Goal: Check status: Check status

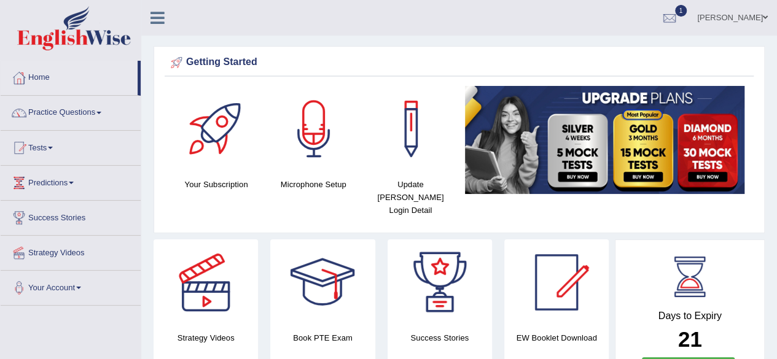
click at [58, 110] on link "Practice Questions" at bounding box center [71, 111] width 140 height 31
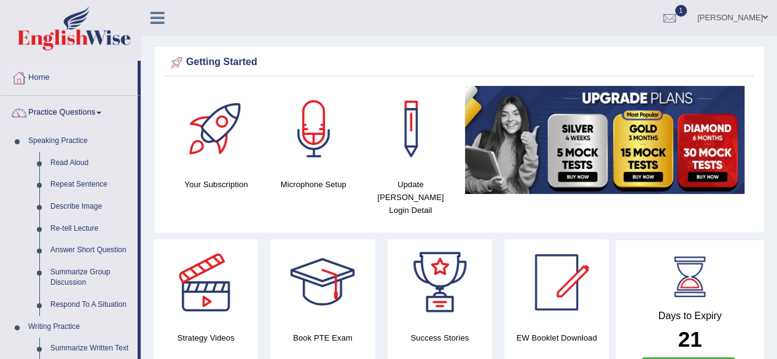
click at [58, 112] on link "Practice Questions" at bounding box center [69, 111] width 137 height 31
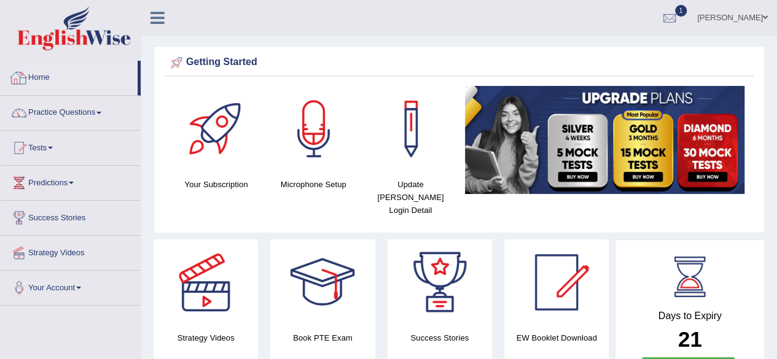
click at [42, 79] on link "Home" at bounding box center [69, 76] width 137 height 31
click at [46, 148] on link "Tests" at bounding box center [71, 146] width 140 height 31
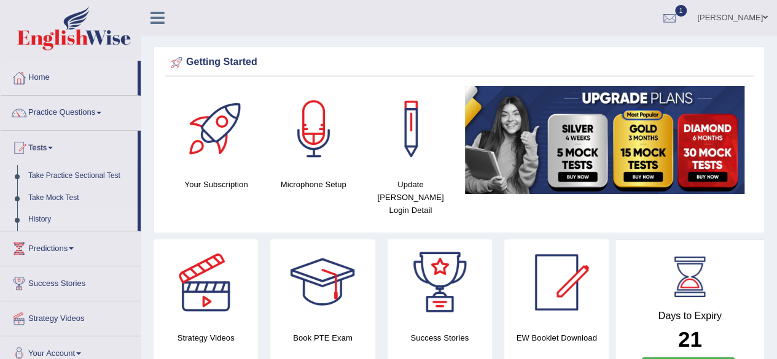
click at [46, 218] on link "History" at bounding box center [80, 220] width 115 height 22
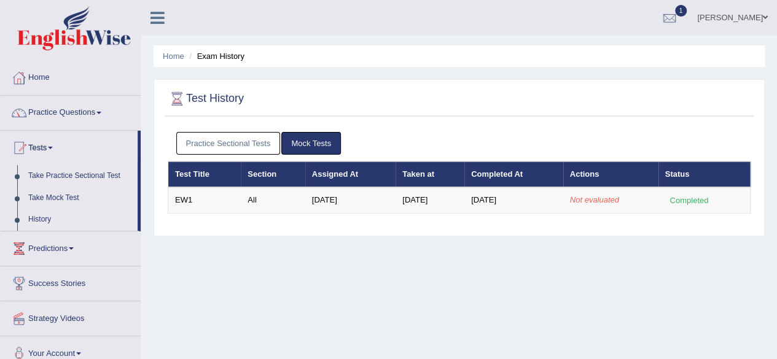
click at [56, 174] on link "Take Practice Sectional Test" at bounding box center [80, 176] width 115 height 22
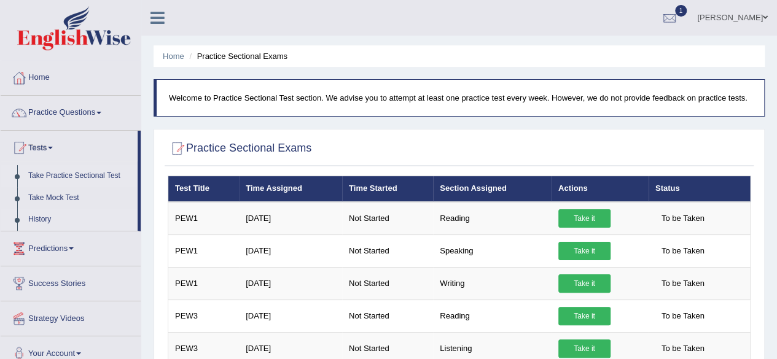
click at [42, 216] on link "History" at bounding box center [80, 220] width 115 height 22
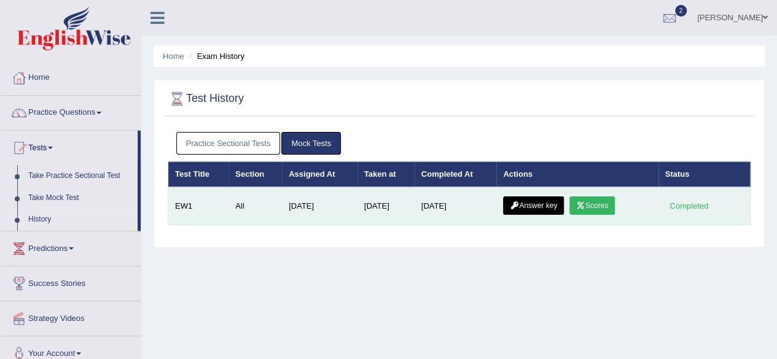
click at [591, 206] on link "Scores" at bounding box center [591, 206] width 45 height 18
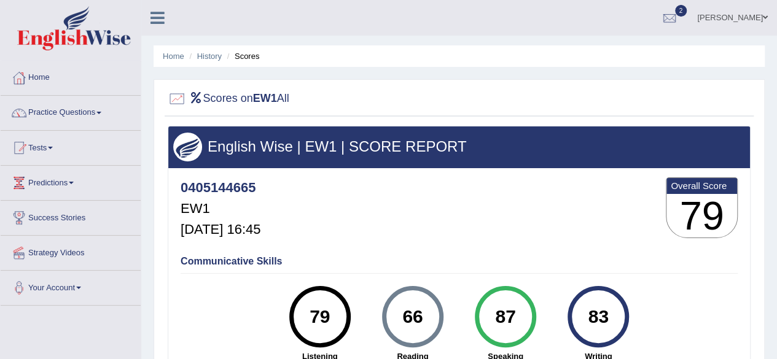
click at [61, 114] on link "Practice Questions" at bounding box center [71, 111] width 140 height 31
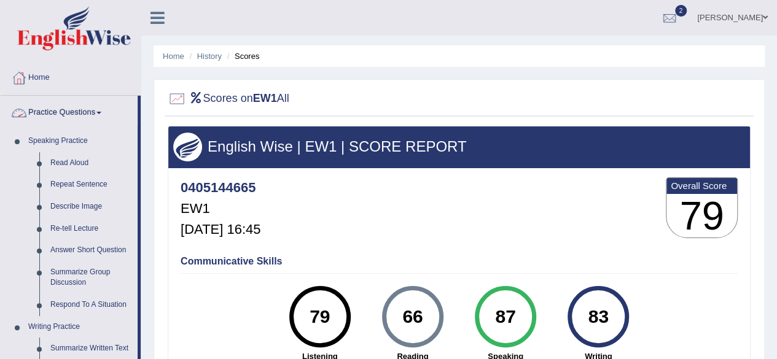
click at [80, 114] on link "Practice Questions" at bounding box center [69, 111] width 137 height 31
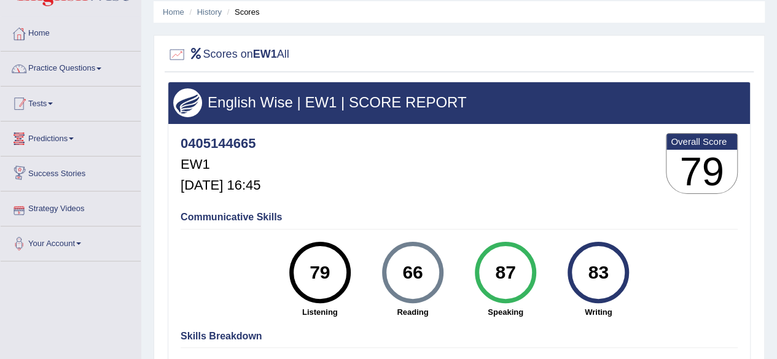
scroll to position [42, 0]
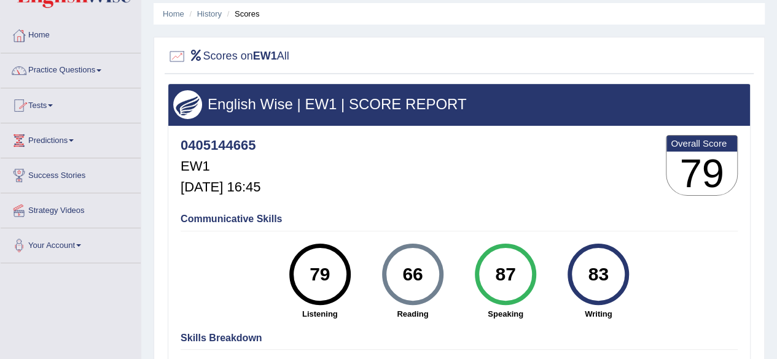
click at [49, 104] on link "Tests" at bounding box center [71, 103] width 140 height 31
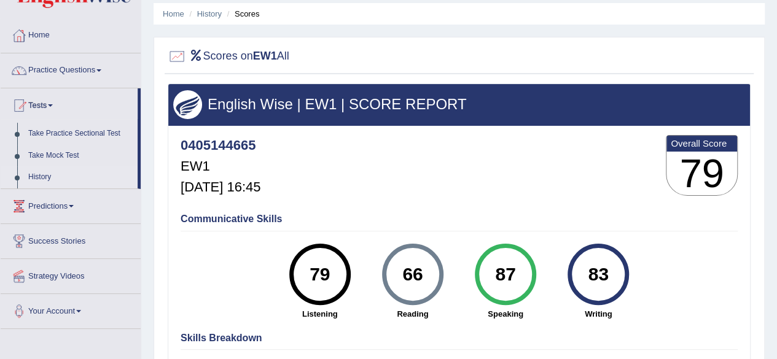
click at [43, 177] on link "History" at bounding box center [80, 177] width 115 height 22
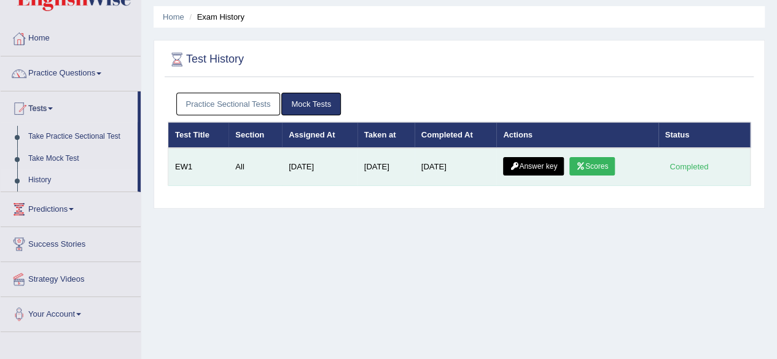
click at [529, 167] on link "Answer key" at bounding box center [533, 166] width 61 height 18
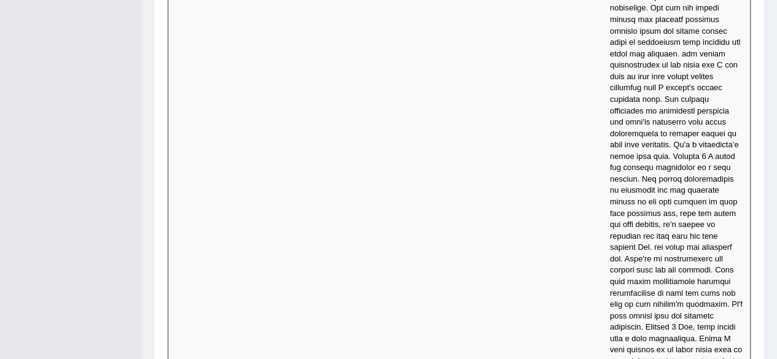
scroll to position [4461, 0]
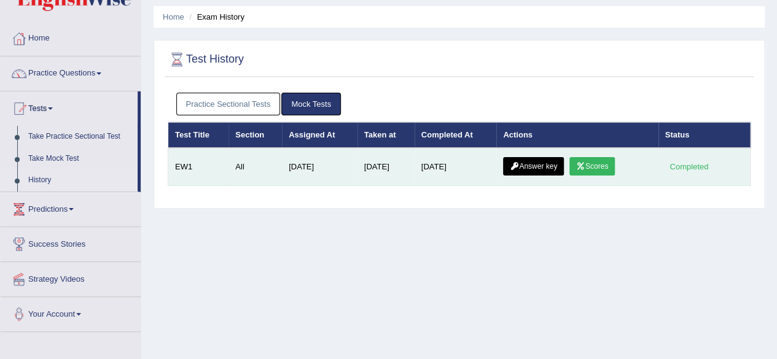
click at [528, 164] on link "Answer key" at bounding box center [533, 166] width 61 height 18
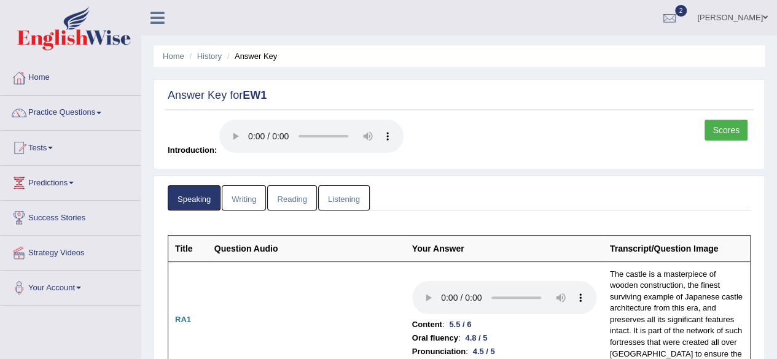
click at [243, 196] on link "Writing" at bounding box center [244, 197] width 44 height 25
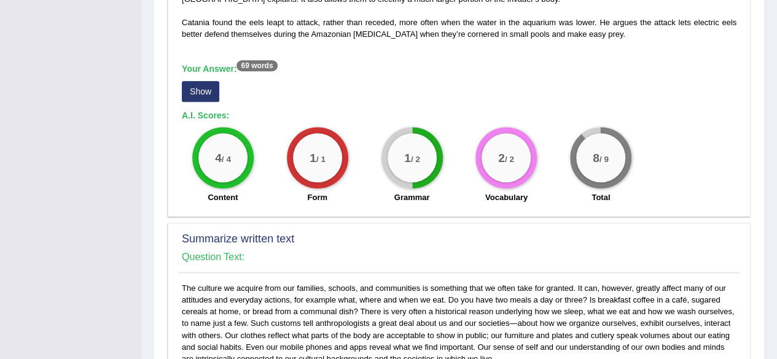
scroll to position [477, 0]
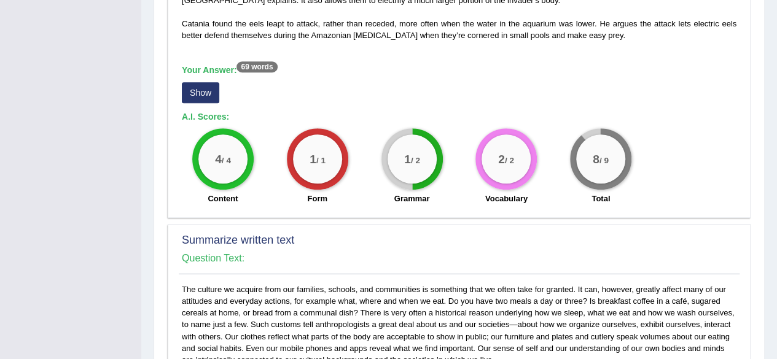
click at [208, 95] on button "Show" at bounding box center [200, 92] width 37 height 21
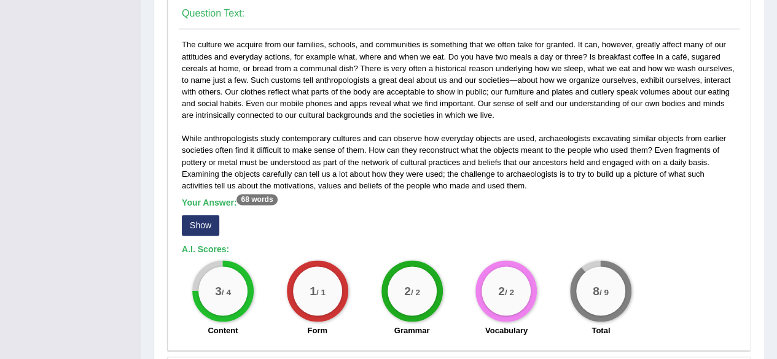
scroll to position [733, 0]
click at [212, 225] on button "Show" at bounding box center [200, 224] width 37 height 21
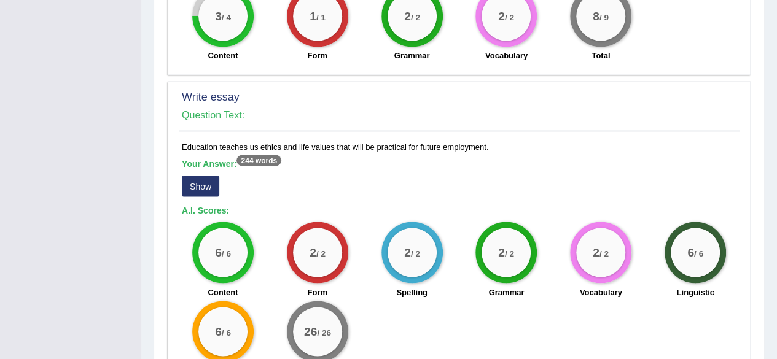
scroll to position [995, 0]
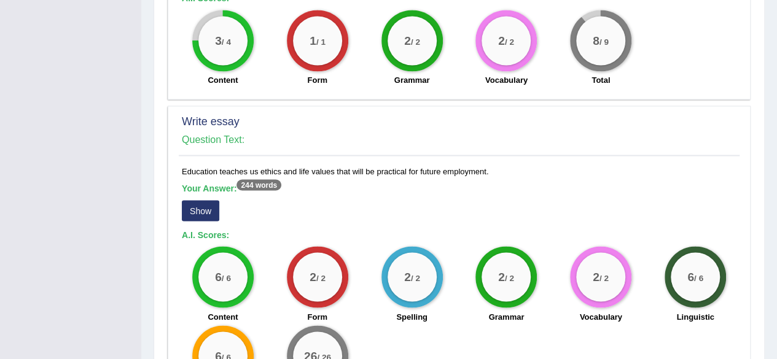
click at [200, 208] on button "Show" at bounding box center [200, 210] width 37 height 21
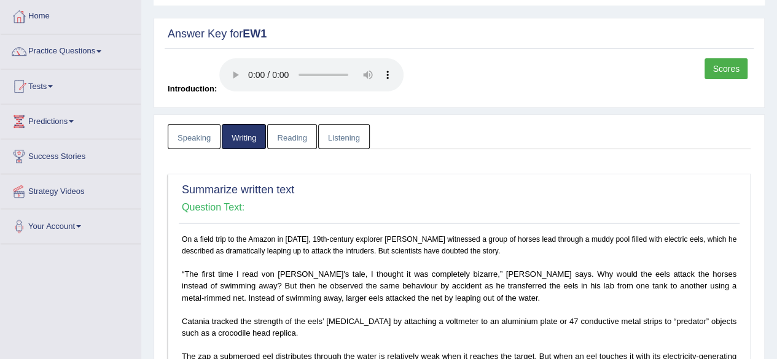
scroll to position [0, 0]
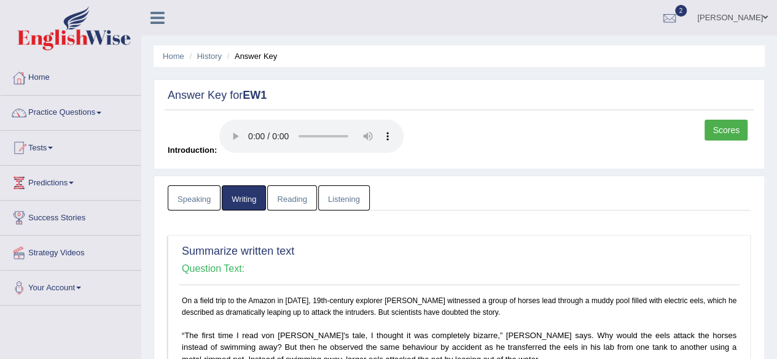
click at [295, 196] on link "Reading" at bounding box center [291, 197] width 49 height 25
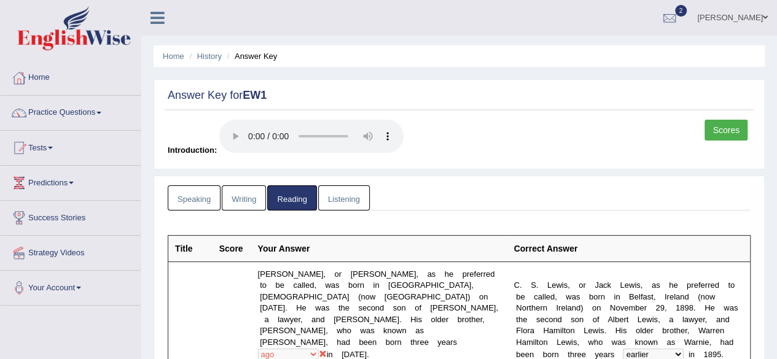
click at [344, 195] on link "Listening" at bounding box center [344, 197] width 52 height 25
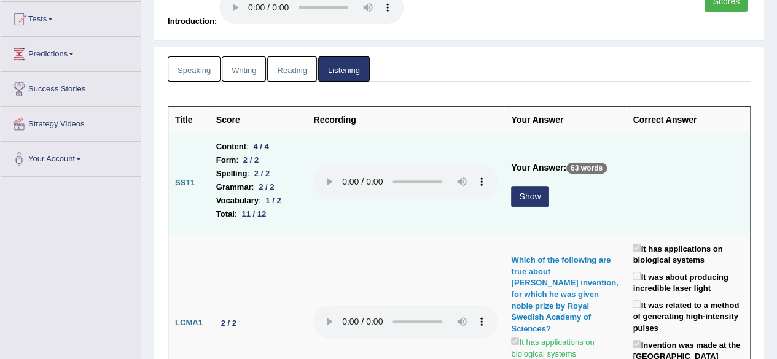
scroll to position [130, 0]
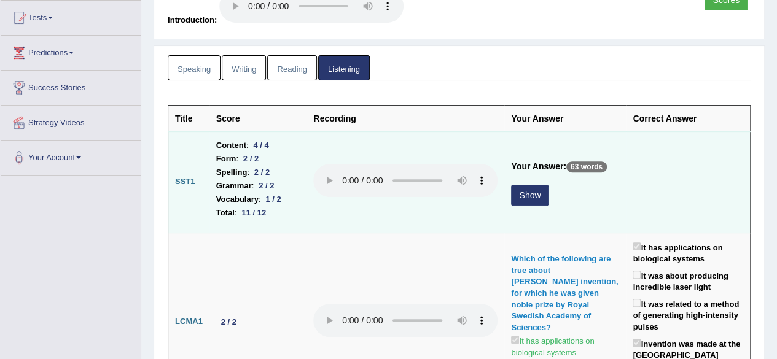
click at [523, 195] on button "Show" at bounding box center [529, 195] width 37 height 21
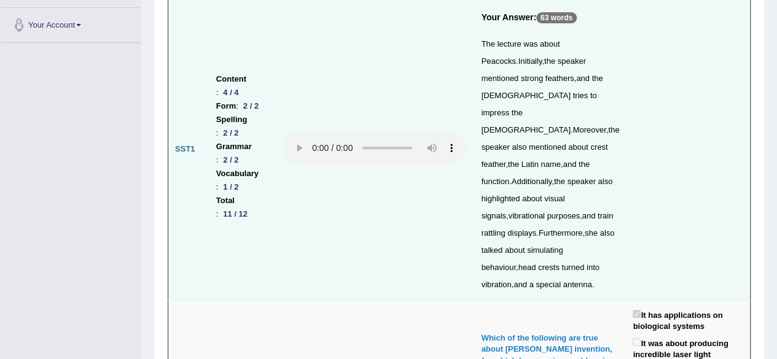
scroll to position [0, 0]
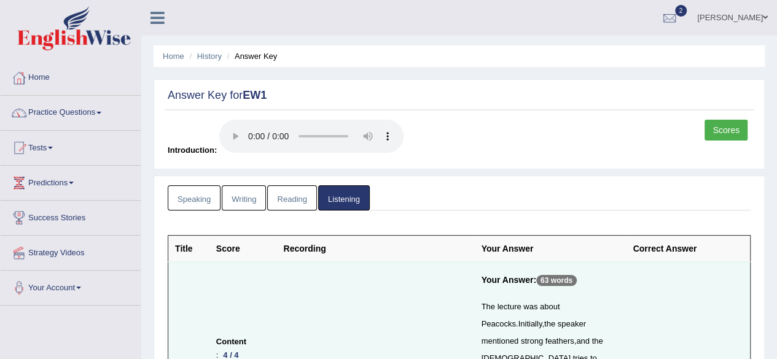
click at [296, 192] on link "Reading" at bounding box center [291, 197] width 49 height 25
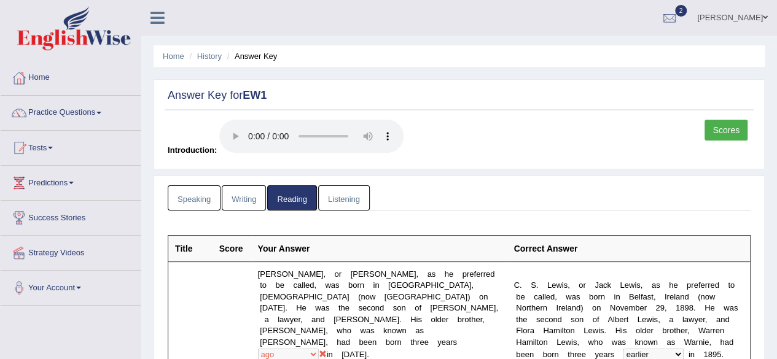
click at [720, 126] on link "Scores" at bounding box center [725, 130] width 43 height 21
